Goal: Task Accomplishment & Management: Manage account settings

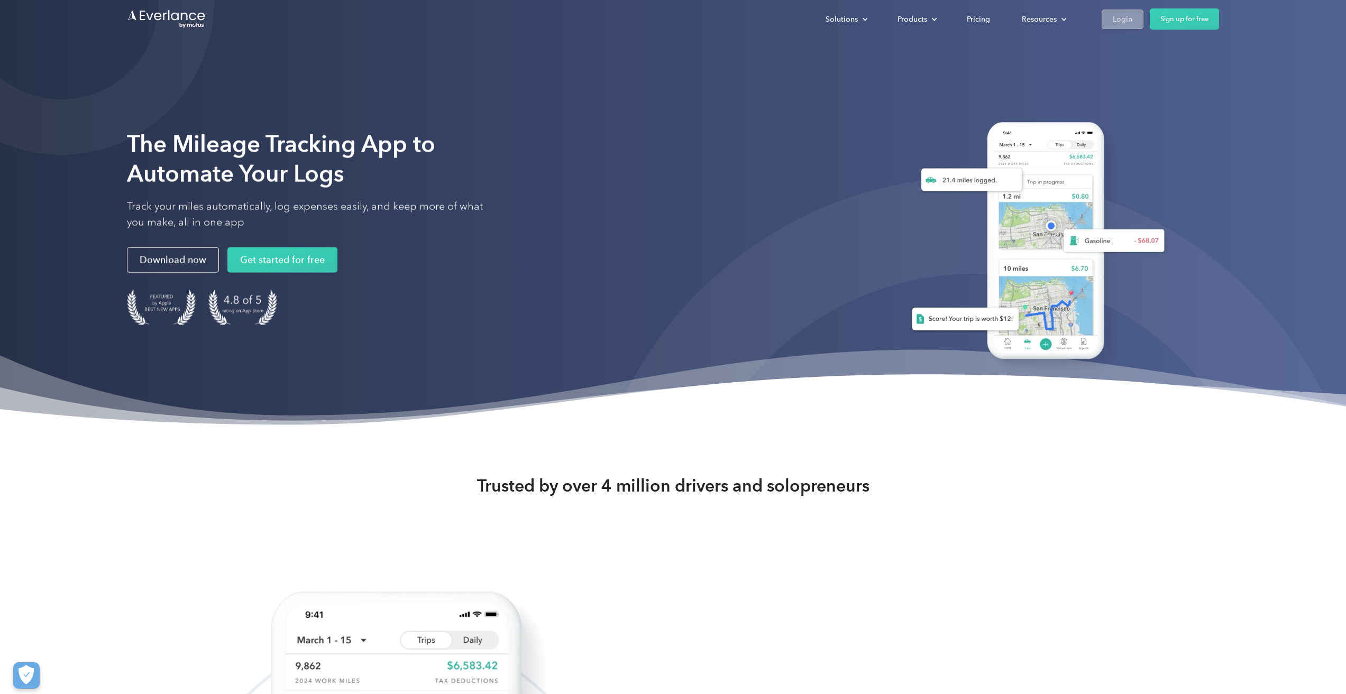
click at [1133, 21] on link "Login" at bounding box center [1122, 20] width 42 height 20
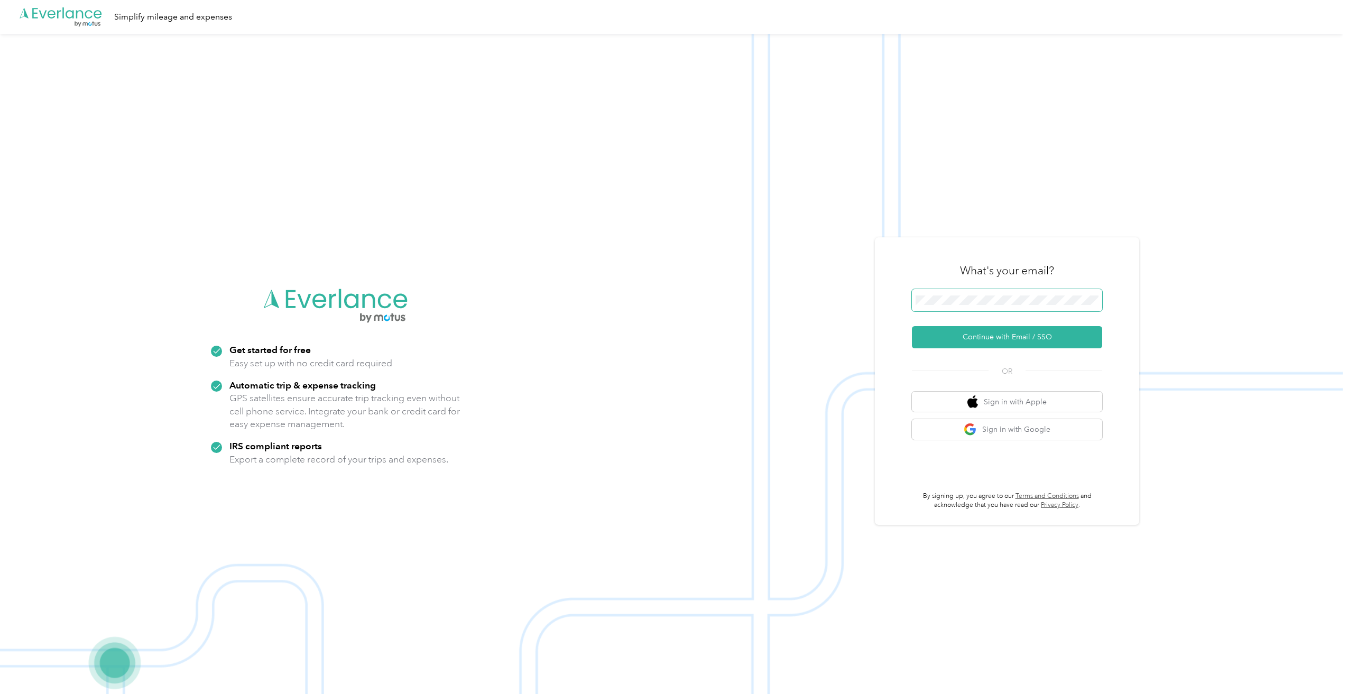
click at [1009, 306] on span at bounding box center [1007, 300] width 190 height 22
click at [953, 346] on button "Continue with Email / SSO" at bounding box center [1007, 337] width 190 height 22
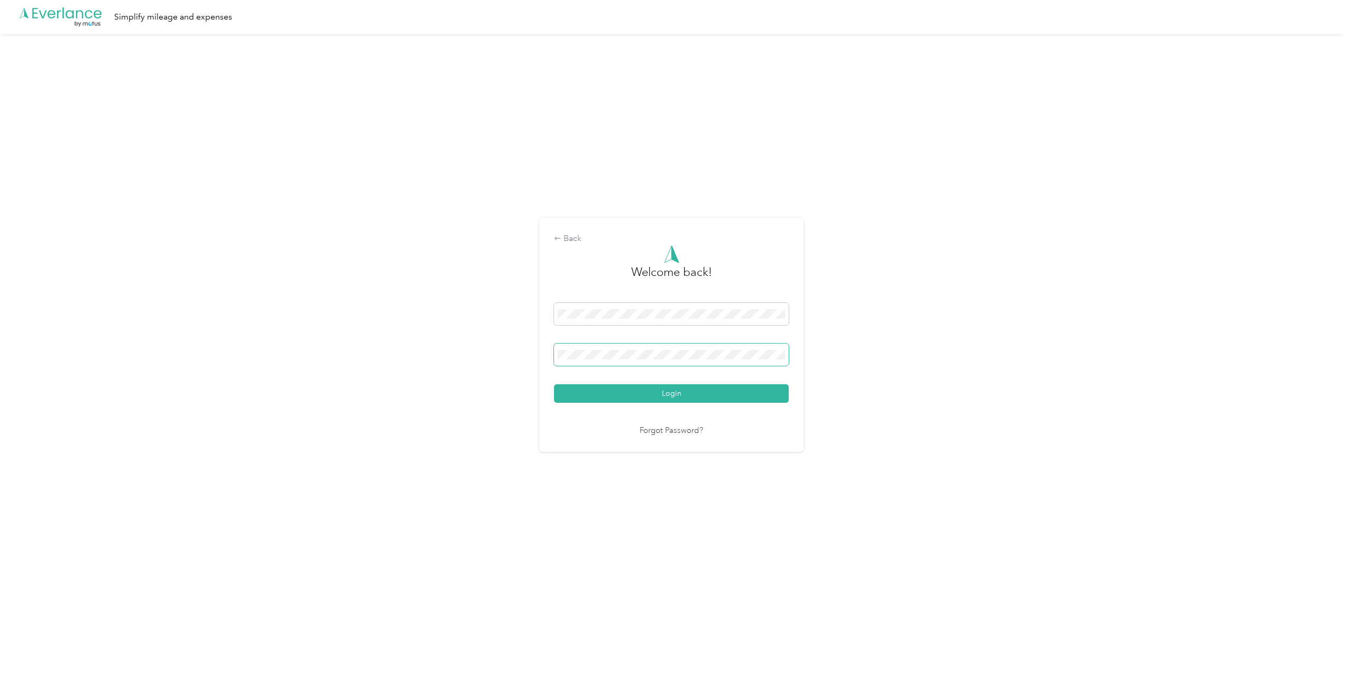
click at [554, 384] on button "Login" at bounding box center [671, 393] width 235 height 19
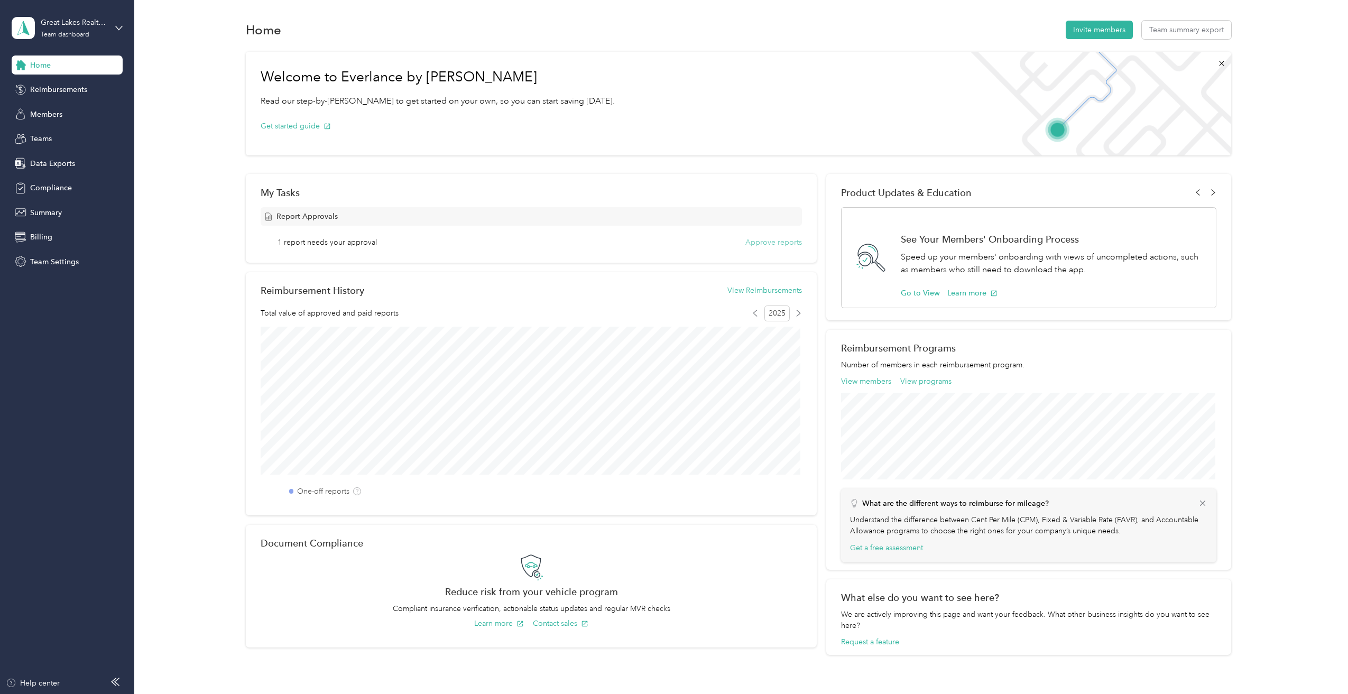
click at [759, 240] on button "Approve reports" at bounding box center [774, 242] width 57 height 11
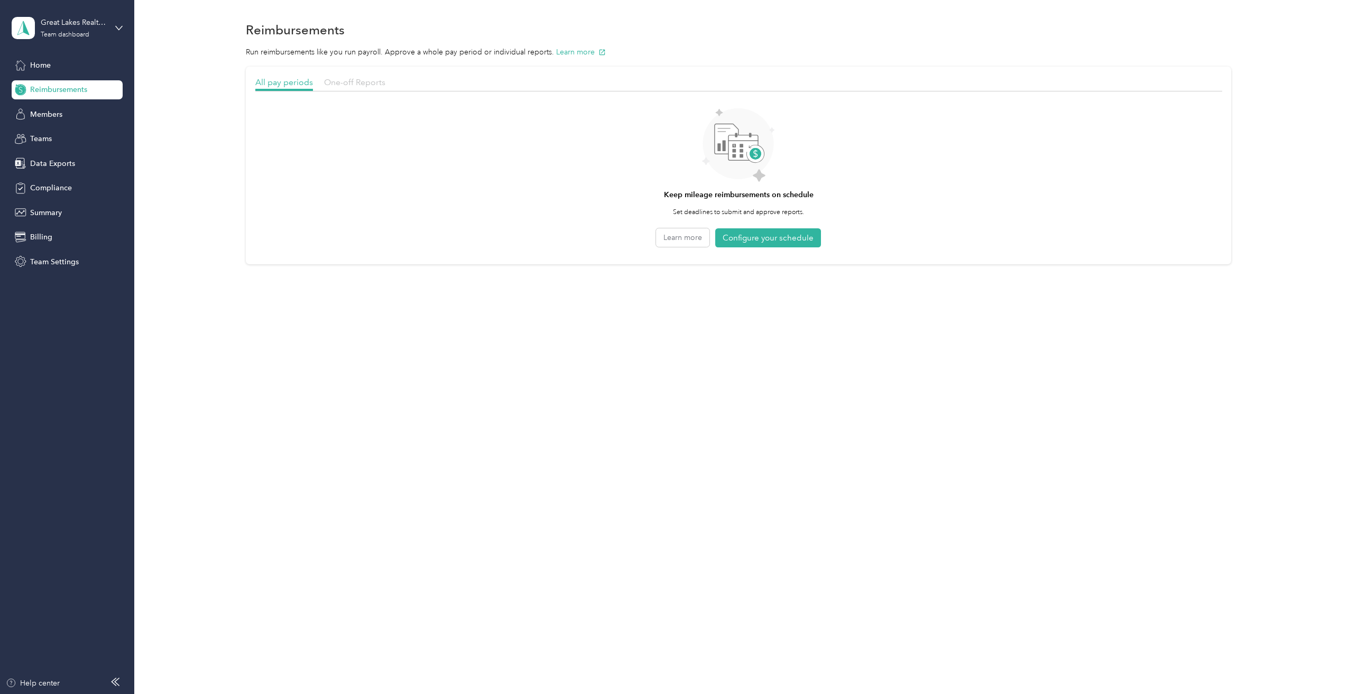
click at [352, 84] on span "One-off Reports" at bounding box center [354, 82] width 61 height 10
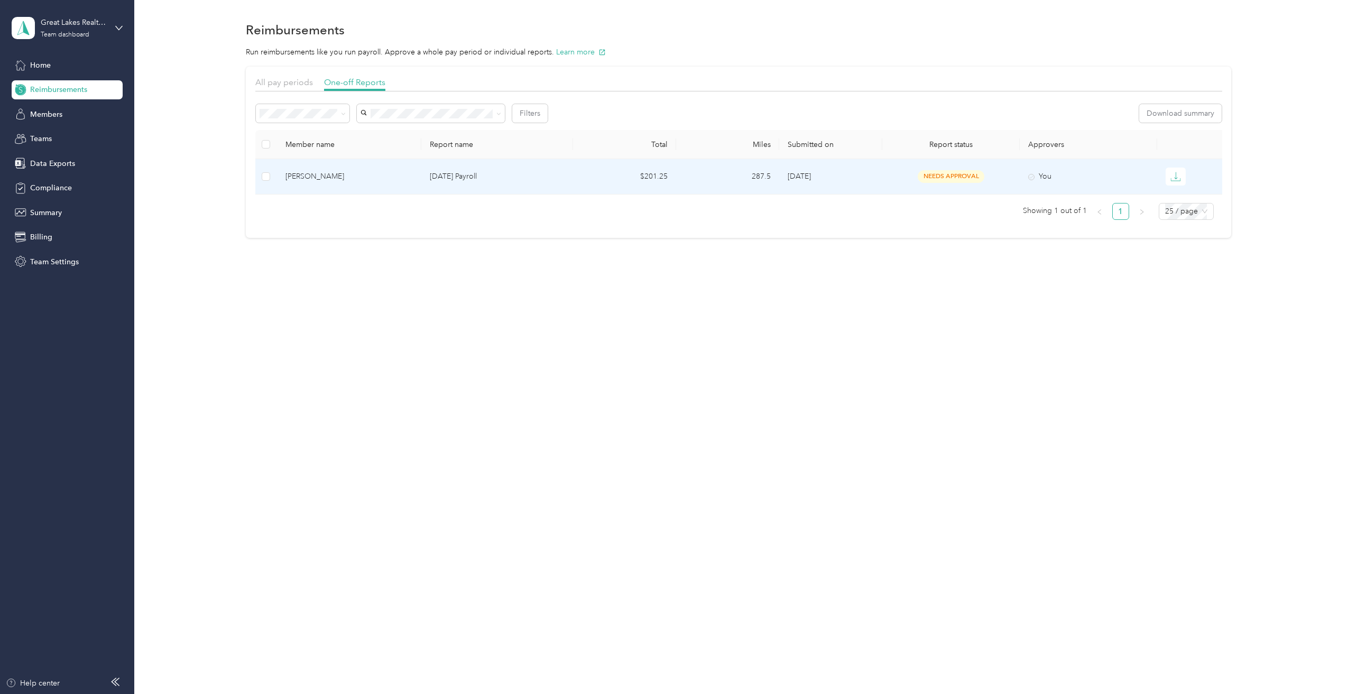
click at [329, 178] on div "Sasha Wesolowski" at bounding box center [349, 177] width 127 height 12
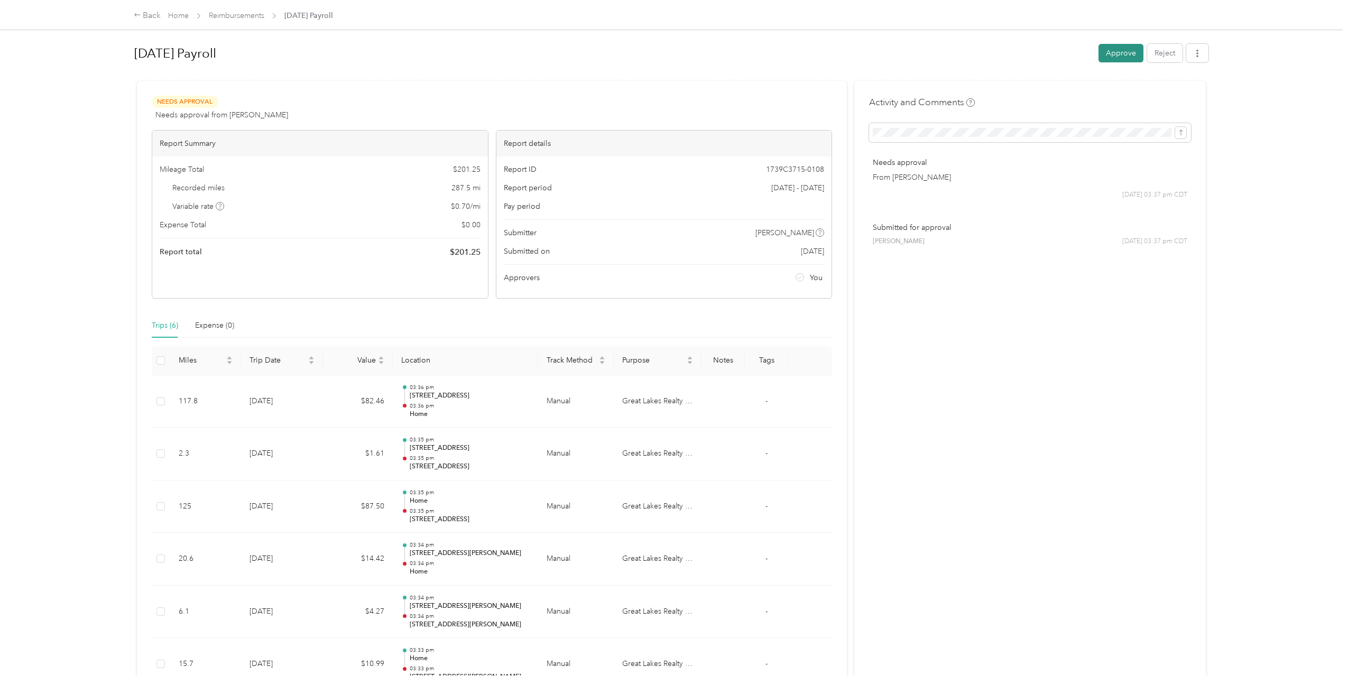
click at [1124, 48] on button "Approve" at bounding box center [1121, 53] width 45 height 19
click at [1062, 54] on button "Mark as paid" at bounding box center [1058, 53] width 58 height 19
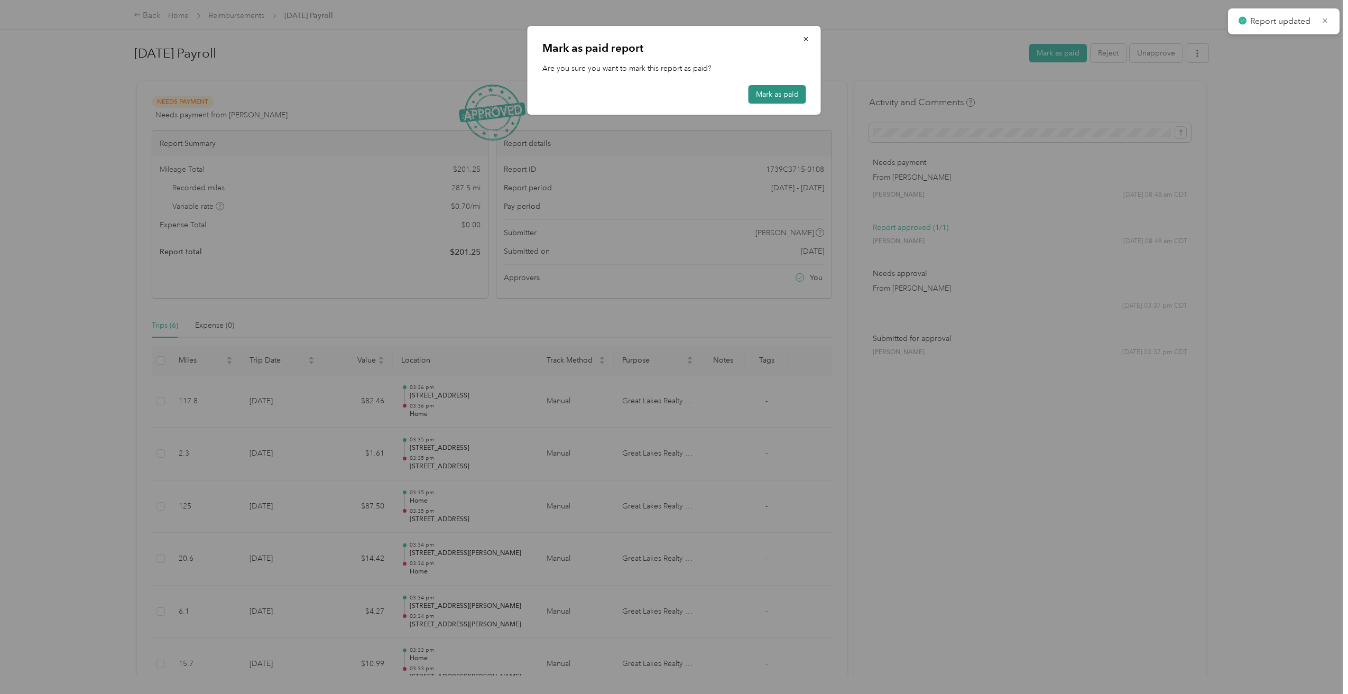
click at [791, 94] on button "Mark as paid" at bounding box center [778, 94] width 58 height 19
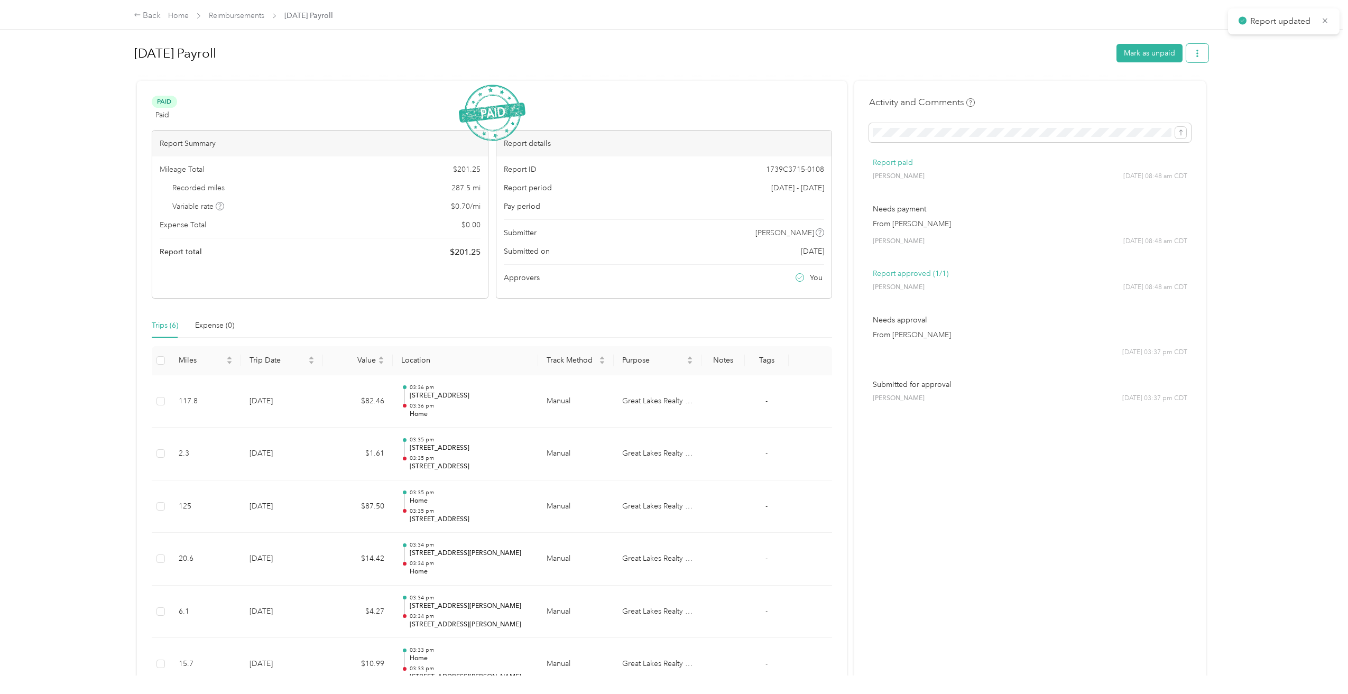
click at [1194, 52] on icon "button" at bounding box center [1197, 53] width 7 height 7
click at [1176, 87] on span "Download" at bounding box center [1164, 92] width 35 height 11
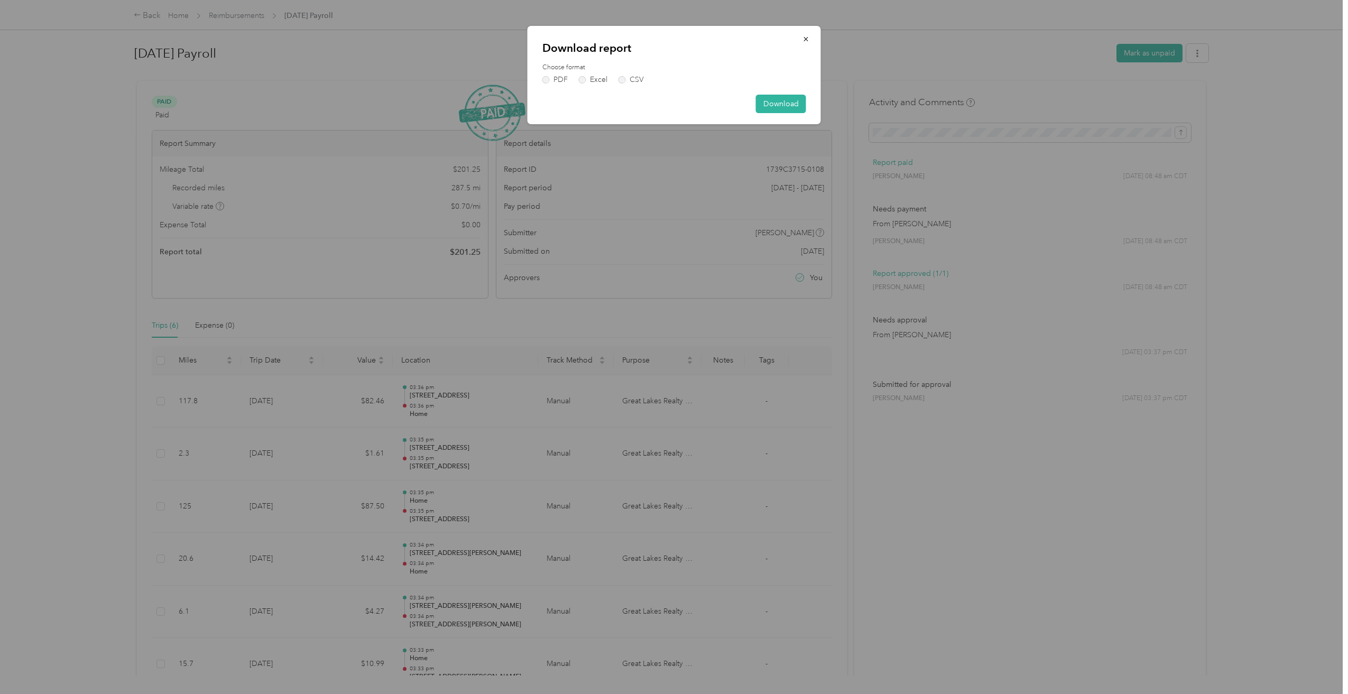
click at [551, 75] on div "Choose format PDF Excel CSV" at bounding box center [674, 73] width 264 height 21
click at [551, 81] on label "PDF" at bounding box center [554, 79] width 25 height 7
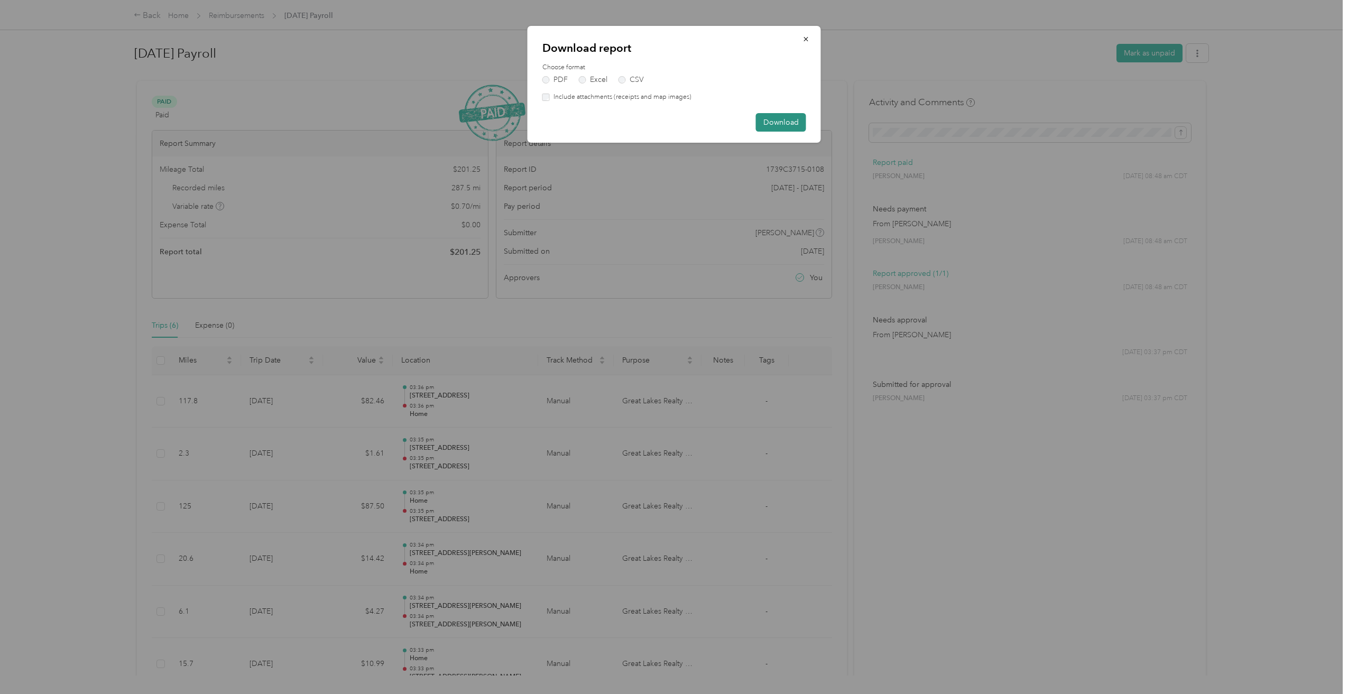
click at [782, 128] on button "Download" at bounding box center [781, 122] width 50 height 19
